Goal: Transaction & Acquisition: Register for event/course

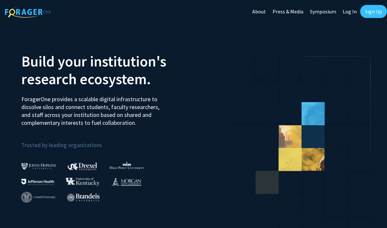
click at [373, 14] on link "Sign Up" at bounding box center [373, 11] width 27 height 13
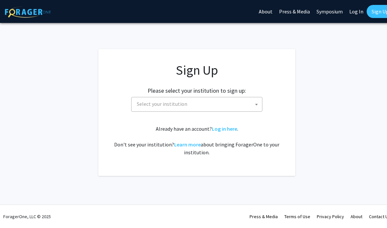
click at [244, 103] on span "Select your institution" at bounding box center [198, 103] width 128 height 13
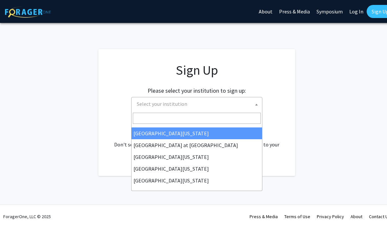
scroll to position [230, 0]
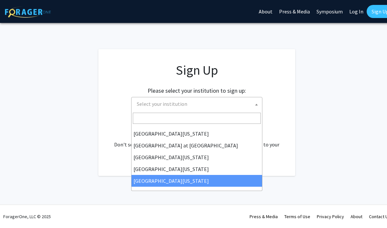
select select "33"
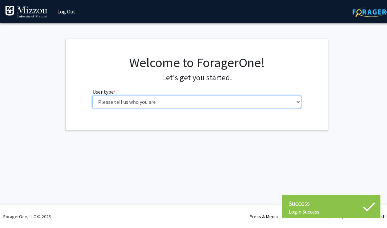
click at [218, 103] on select "Please tell us who you are Undergraduate Student Master's Student Doctoral Cand…" at bounding box center [196, 102] width 209 height 12
select select "1: undergrad"
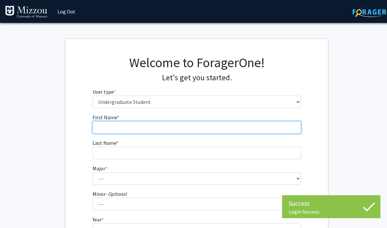
click at [186, 124] on input "First Name * required" at bounding box center [196, 127] width 209 height 12
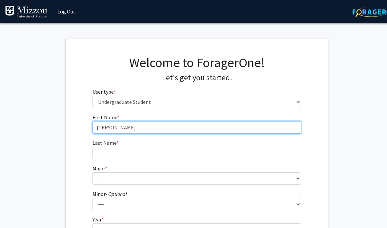
type input "[PERSON_NAME]"
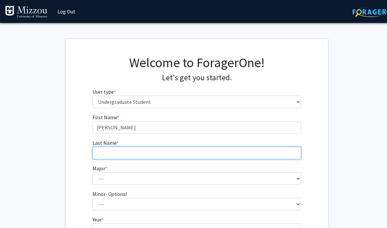
type input "."
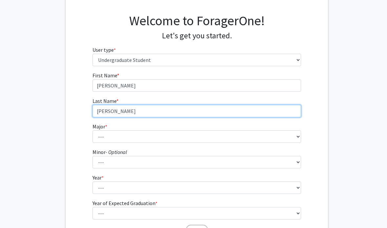
scroll to position [42, 0]
type input "[PERSON_NAME]"
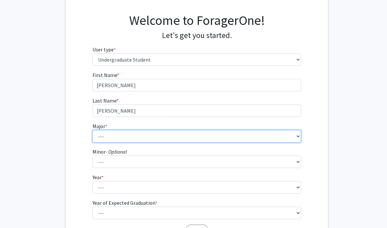
click at [166, 135] on select "--- Agribusiness Management Agricultural Education Agricultural Education: Comm…" at bounding box center [196, 136] width 209 height 12
select select "14: 2503"
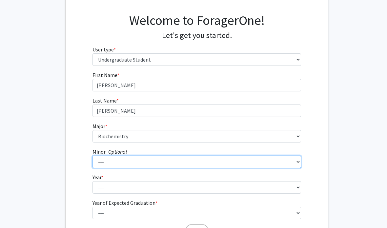
click at [179, 160] on select "--- Accountancy Aerospace Engineering Aerospace Studies Agribusiness Management…" at bounding box center [196, 162] width 209 height 12
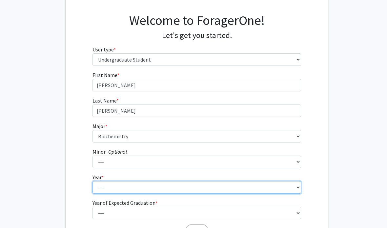
click at [209, 187] on select "--- First-year Sophomore Junior Senior Postbaccalaureate Certificate" at bounding box center [196, 187] width 209 height 12
select select "3: junior"
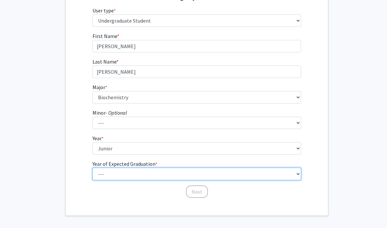
click at [203, 172] on select "--- 2025 2026 2027 2028 2029 2030 2031 2032 2033 2034" at bounding box center [196, 174] width 209 height 12
select select "3: 2027"
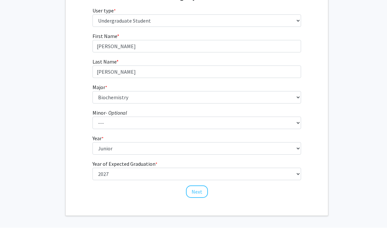
click at [200, 190] on button "Next" at bounding box center [197, 192] width 22 height 12
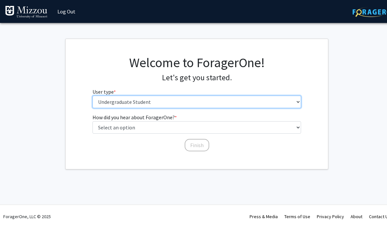
click at [176, 96] on select "Please tell us who you are Undergraduate Student Master's Student Doctoral Cand…" at bounding box center [196, 102] width 209 height 12
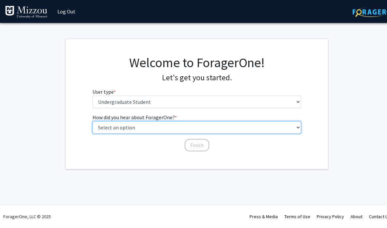
click at [205, 128] on select "Select an option Peer/student recommendation Faculty/staff recommendation Unive…" at bounding box center [196, 127] width 209 height 12
click at [207, 129] on select "Select an option Peer/student recommendation Faculty/staff recommendation Unive…" at bounding box center [196, 127] width 209 height 12
select select "1: peer_recommendation"
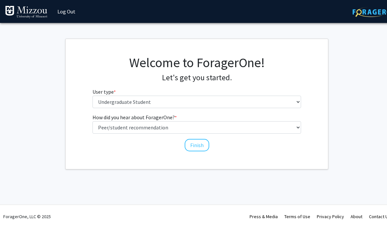
click at [200, 143] on button "Finish" at bounding box center [197, 145] width 25 height 12
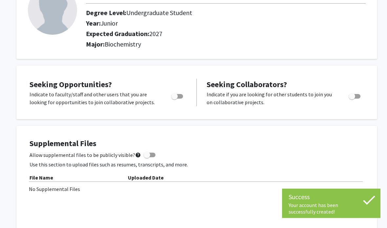
scroll to position [58, 0]
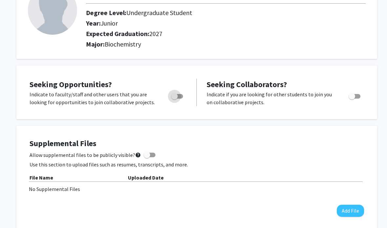
click at [180, 97] on span "Toggle" at bounding box center [177, 96] width 12 height 5
click at [174, 99] on input "Are you actively seeking opportunities?" at bounding box center [174, 99] width 0 height 0
checkbox input "true"
click at [348, 97] on label "Toggle" at bounding box center [353, 96] width 14 height 8
click at [351, 99] on input "Would you like to receive other student requests to work with you?" at bounding box center [351, 99] width 0 height 0
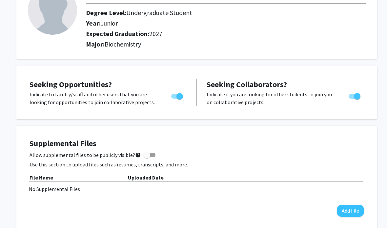
click at [353, 96] on span "Toggle" at bounding box center [355, 96] width 12 height 5
click at [352, 99] on input "Would you like to receive other student requests to work with you?" at bounding box center [351, 99] width 0 height 0
checkbox input "false"
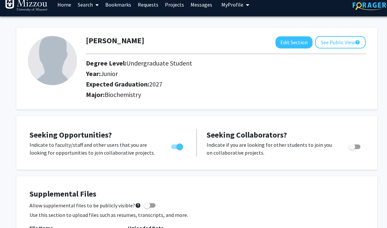
scroll to position [0, 0]
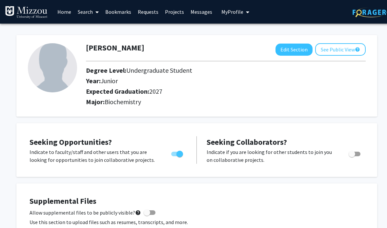
click at [174, 12] on link "Projects" at bounding box center [175, 11] width 26 height 23
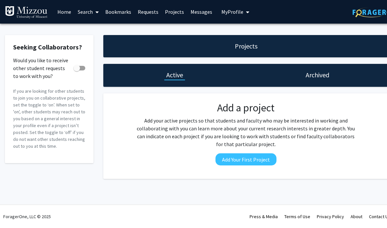
click at [69, 11] on link "Home" at bounding box center [64, 11] width 20 height 23
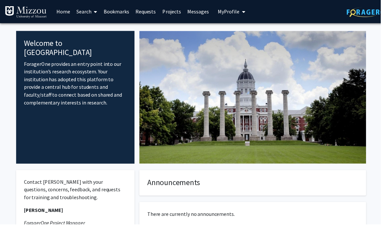
click at [237, 12] on span "My Profile" at bounding box center [232, 12] width 22 height 7
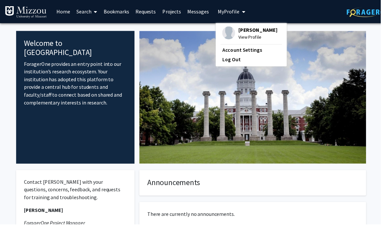
click at [94, 13] on span at bounding box center [96, 12] width 6 height 23
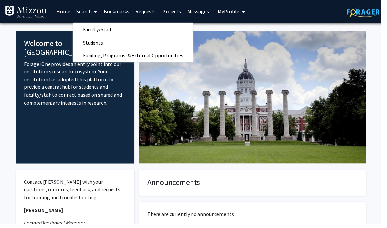
click at [97, 11] on icon at bounding box center [96, 12] width 3 height 5
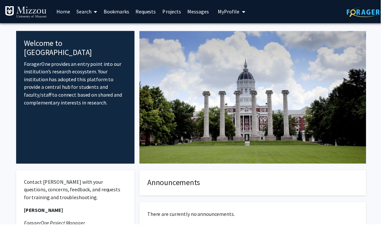
click at [89, 13] on link "Search" at bounding box center [88, 11] width 28 height 23
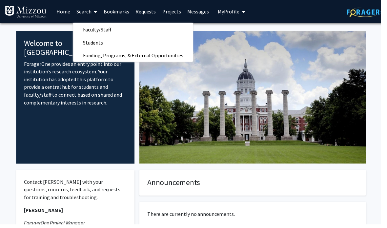
click at [96, 12] on icon at bounding box center [96, 12] width 3 height 5
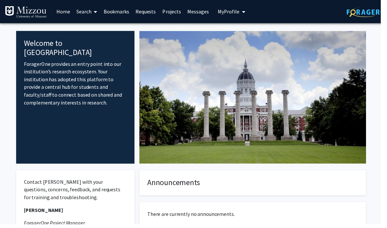
click at [97, 11] on icon at bounding box center [96, 12] width 3 height 5
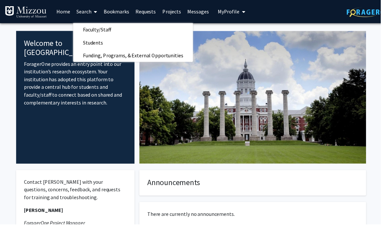
click at [96, 38] on span "Students" at bounding box center [94, 43] width 40 height 13
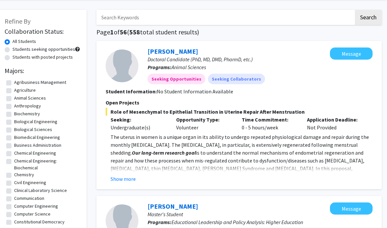
scroll to position [0, 7]
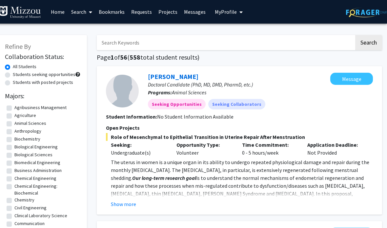
click at [82, 11] on link "Search" at bounding box center [82, 11] width 28 height 23
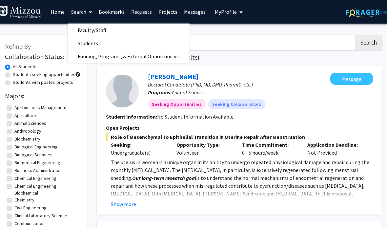
click at [104, 30] on span "Faculty/Staff" at bounding box center [92, 30] width 48 height 13
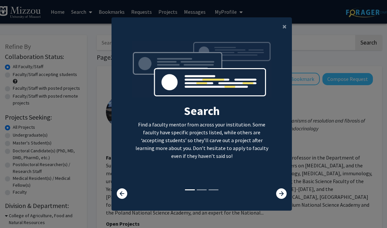
click at [281, 199] on icon at bounding box center [281, 194] width 10 height 10
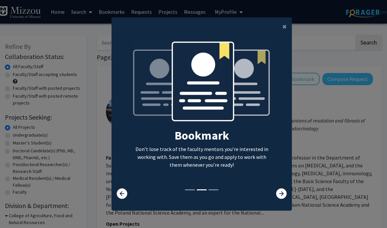
click at [281, 199] on icon at bounding box center [281, 194] width 10 height 10
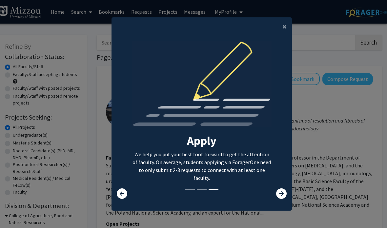
click at [282, 31] on span "×" at bounding box center [284, 26] width 4 height 10
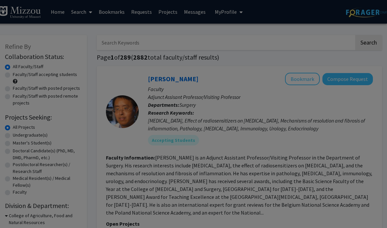
click at [283, 36] on div "Search Find a faculty mentor from across your institution. Some faculty have sp…" at bounding box center [202, 63] width 180 height 148
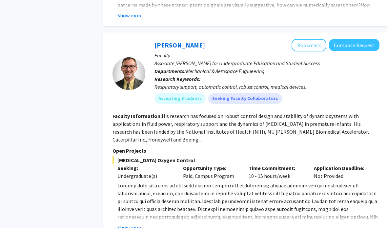
scroll to position [2728, 0]
click at [137, 224] on button "Show more" at bounding box center [129, 228] width 25 height 8
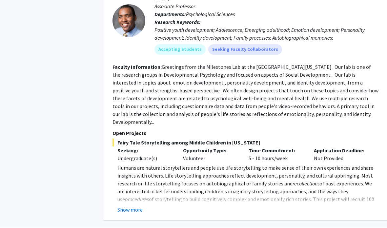
scroll to position [3053, 0]
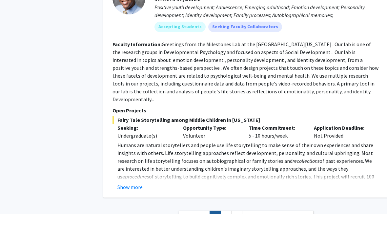
click at [230, 225] on link "2" at bounding box center [225, 230] width 11 height 11
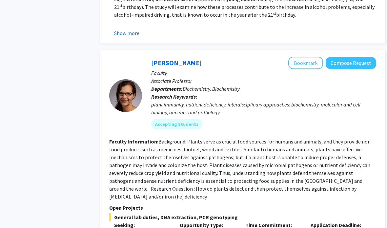
scroll to position [2083, 3]
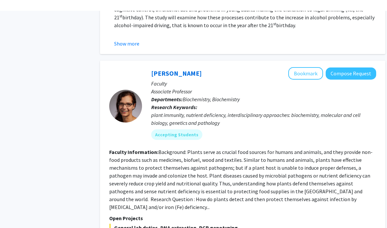
click at [304, 56] on button "Bookmark" at bounding box center [305, 62] width 35 height 12
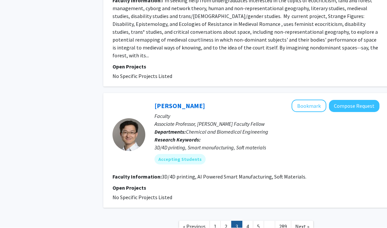
scroll to position [1423, 0]
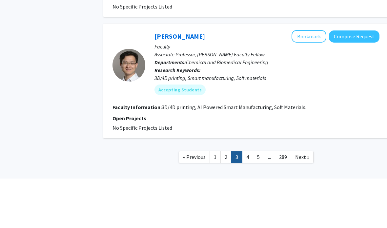
click at [250, 201] on link "4" at bounding box center [247, 206] width 11 height 11
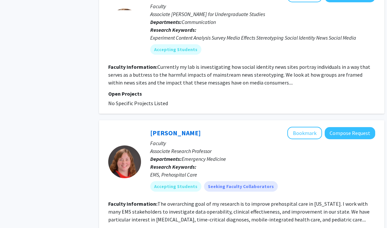
scroll to position [485, 7]
